Goal: Task Accomplishment & Management: Use online tool/utility

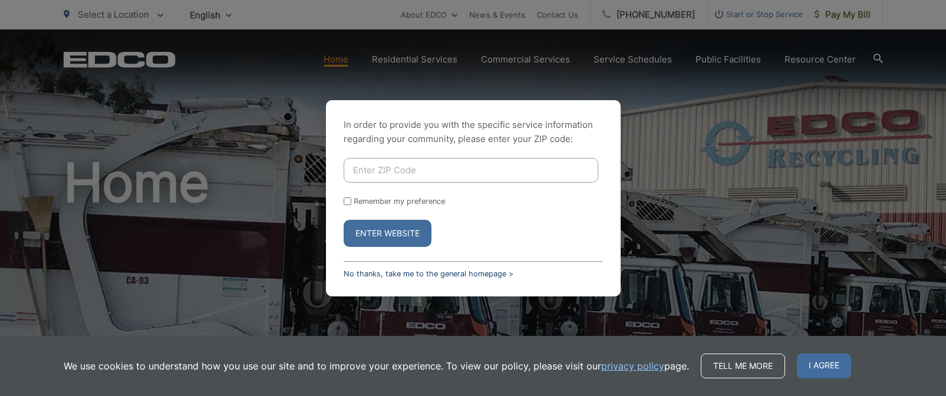
click at [362, 272] on link "No thanks, take me to the general homepage >" at bounding box center [429, 273] width 170 height 9
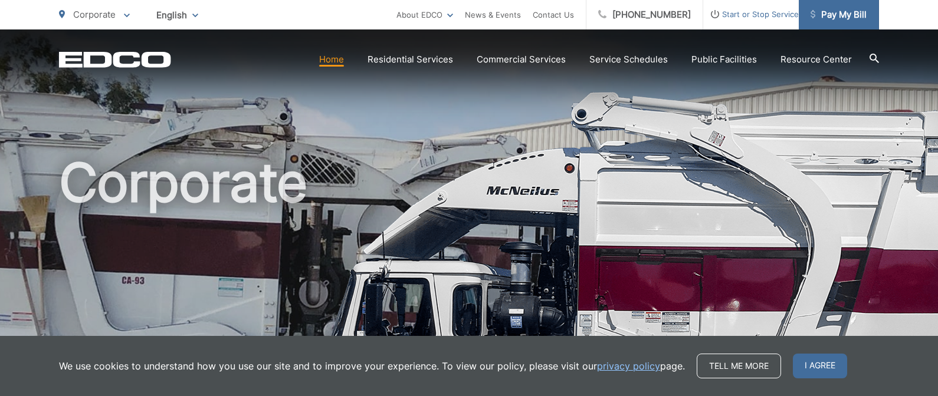
click at [841, 14] on span "Pay My Bill" at bounding box center [838, 15] width 56 height 14
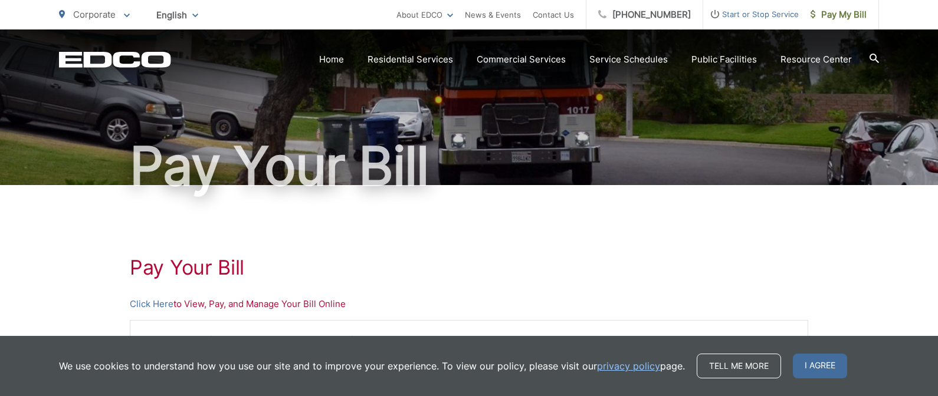
scroll to position [118, 0]
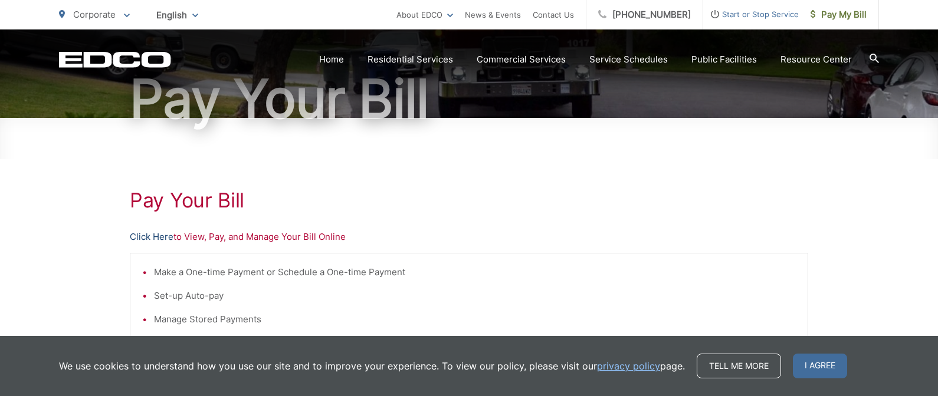
click at [152, 235] on link "Click Here" at bounding box center [152, 237] width 44 height 14
